Goal: Find contact information: Find contact information

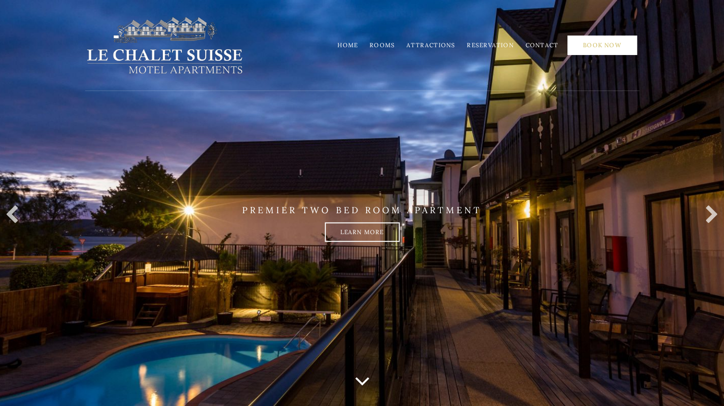
click at [598, 49] on link "Book Now" at bounding box center [603, 44] width 70 height 19
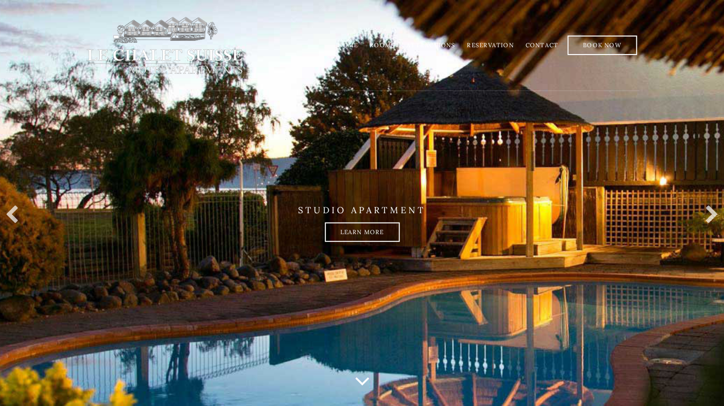
click at [490, 45] on link "Reservation" at bounding box center [490, 44] width 47 height 7
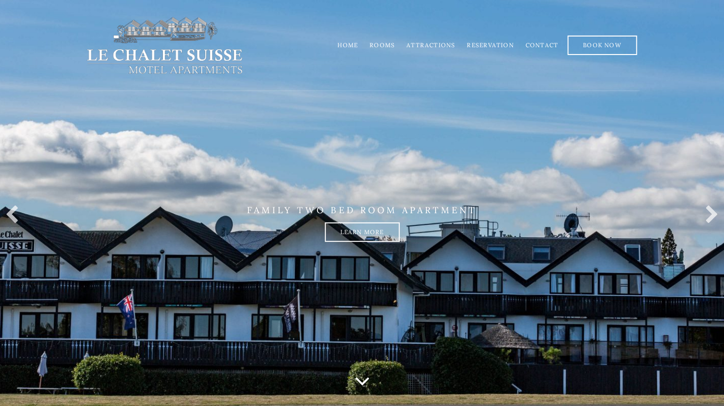
click at [542, 47] on link "Contact" at bounding box center [541, 44] width 33 height 7
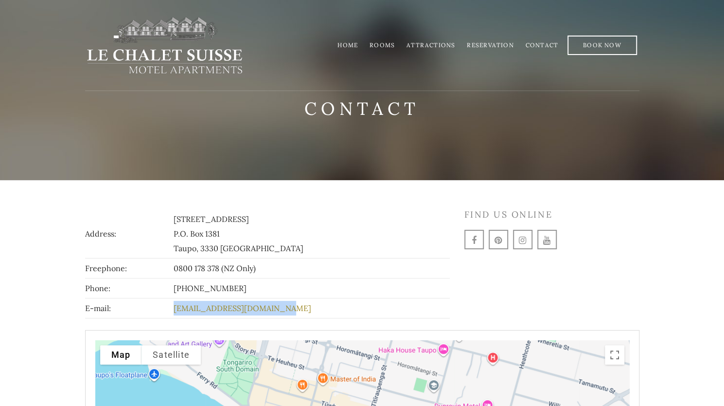
drag, startPoint x: 297, startPoint y: 308, endPoint x: 196, endPoint y: 315, distance: 100.4
click at [196, 314] on td "[EMAIL_ADDRESS][DOMAIN_NAME]" at bounding box center [310, 308] width 278 height 20
copy link "[EMAIL_ADDRESS][DOMAIN_NAME]"
